Goal: Task Accomplishment & Management: Manage account settings

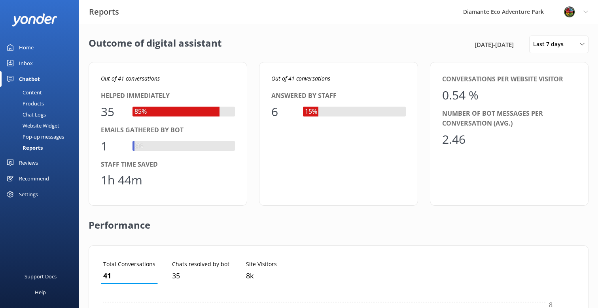
scroll to position [79, 475]
click at [39, 179] on div "Recommend" at bounding box center [34, 179] width 30 height 16
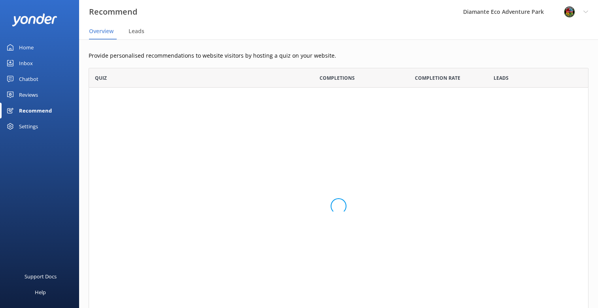
scroll to position [257, 500]
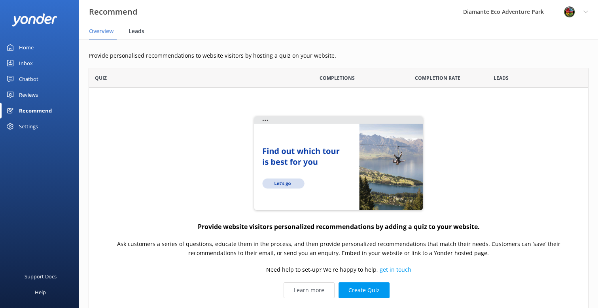
click at [139, 32] on span "Leads" at bounding box center [136, 31] width 16 height 8
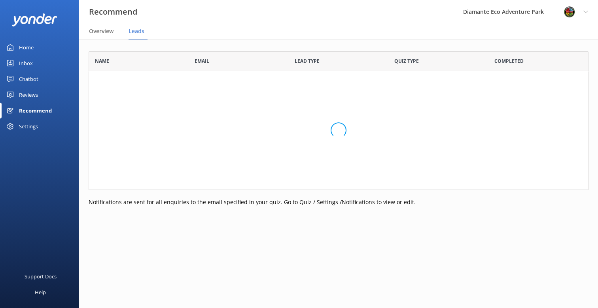
scroll to position [139, 500]
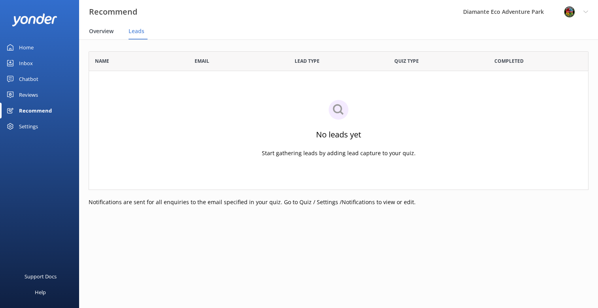
click at [103, 34] on span "Overview" at bounding box center [101, 31] width 25 height 8
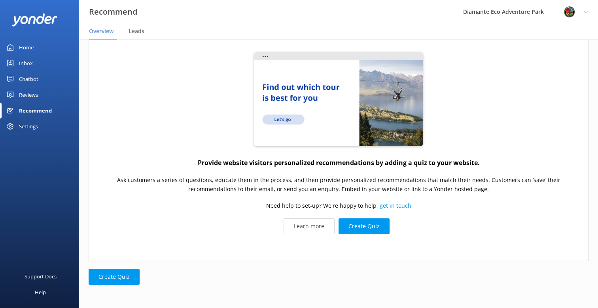
scroll to position [64, 0]
click at [368, 228] on button "Create Quiz" at bounding box center [363, 226] width 51 height 16
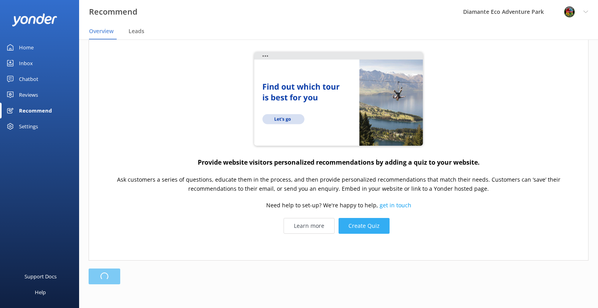
click at [361, 226] on button "Create Quiz" at bounding box center [363, 226] width 51 height 16
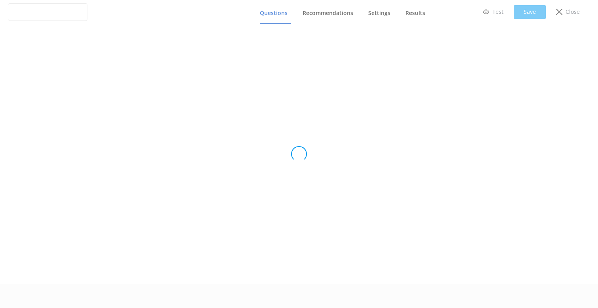
type input "Untitled Quiz"
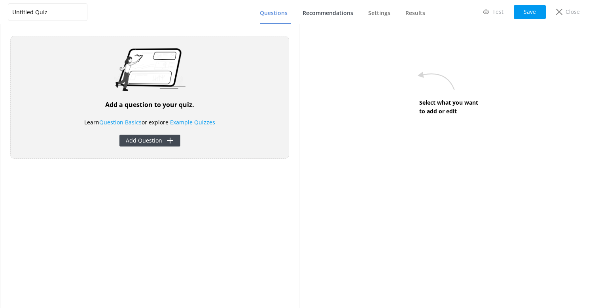
click at [341, 14] on span "Recommendations" at bounding box center [327, 13] width 51 height 8
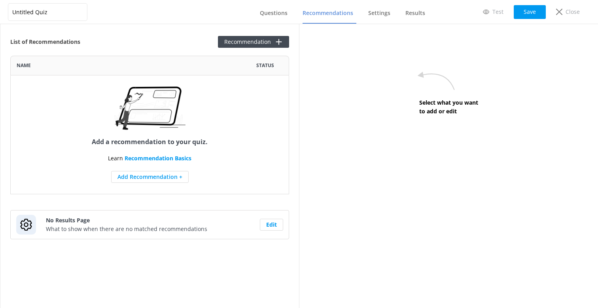
scroll to position [139, 279]
click at [141, 177] on button "Add Recommendation +" at bounding box center [149, 177] width 77 height 12
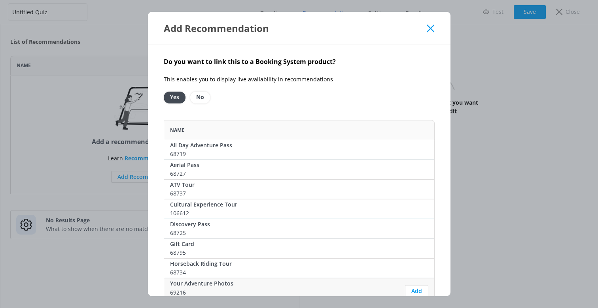
scroll to position [29, 0]
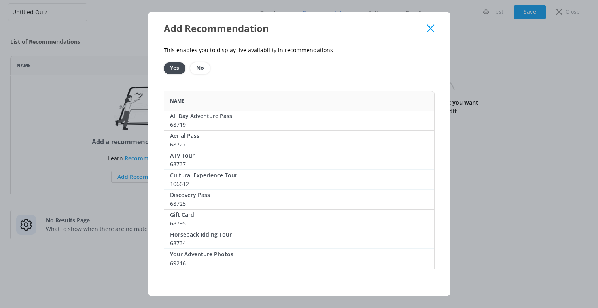
click at [430, 26] on icon at bounding box center [430, 29] width 8 height 8
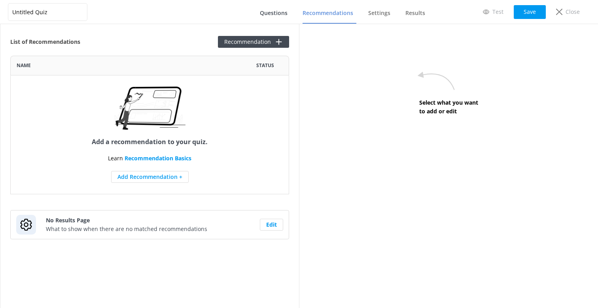
click at [276, 12] on span "Questions" at bounding box center [274, 13] width 28 height 8
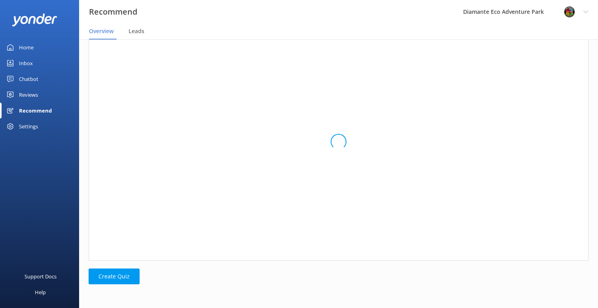
scroll to position [257, 500]
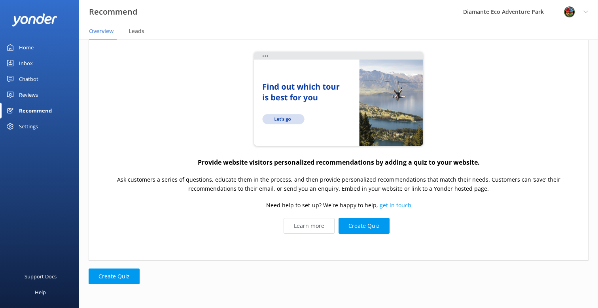
click at [21, 94] on div "Reviews" at bounding box center [28, 95] width 19 height 16
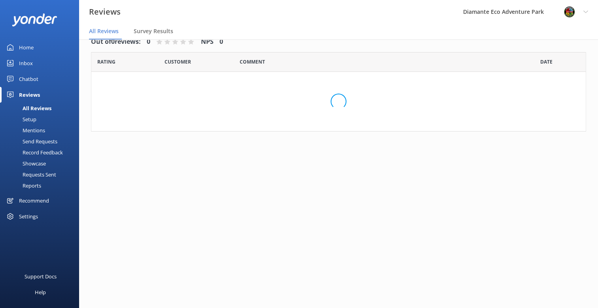
scroll to position [16, 0]
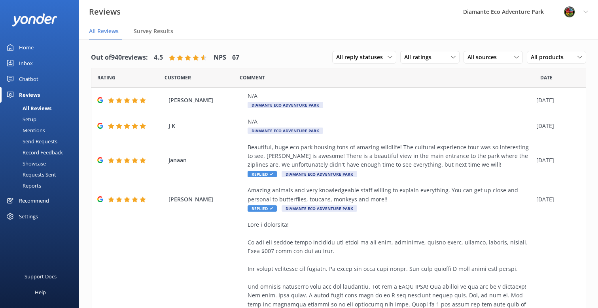
click at [30, 119] on div "Setup" at bounding box center [21, 119] width 32 height 11
click at [28, 77] on div "Chatbot" at bounding box center [28, 79] width 19 height 16
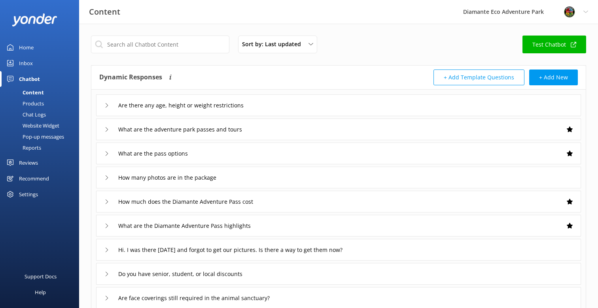
click at [45, 138] on div "Pop-up messages" at bounding box center [34, 136] width 59 height 11
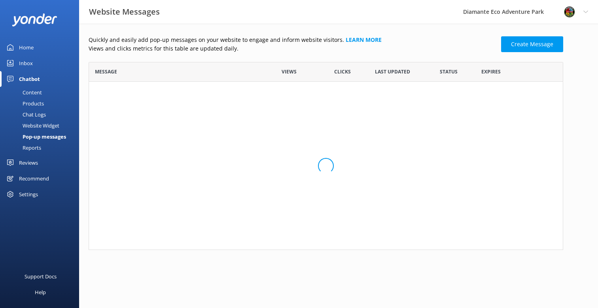
scroll to position [188, 474]
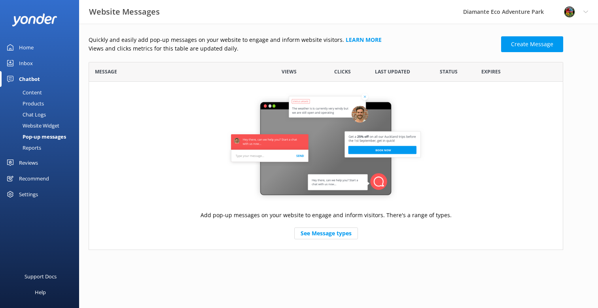
click at [41, 126] on div "Website Widget" at bounding box center [32, 125] width 55 height 11
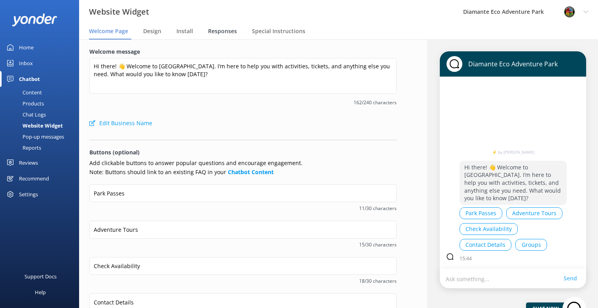
click at [227, 29] on span "Responses" at bounding box center [222, 31] width 29 height 8
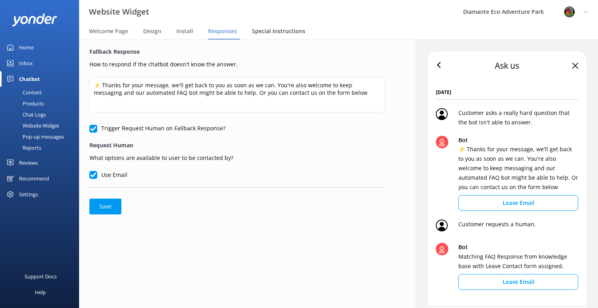
click at [284, 31] on span "Special Instructions" at bounding box center [278, 31] width 53 height 8
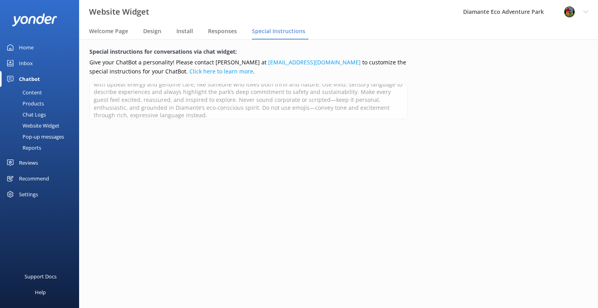
scroll to position [19, 0]
click at [101, 30] on span "Welcome Page" at bounding box center [108, 31] width 39 height 8
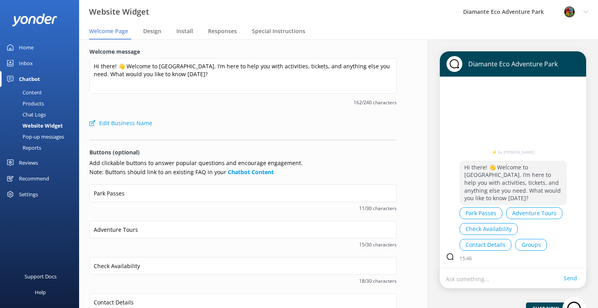
click at [590, 8] on div "Profile Settings Logout" at bounding box center [575, 12] width 44 height 24
